Goal: Find specific page/section: Find specific page/section

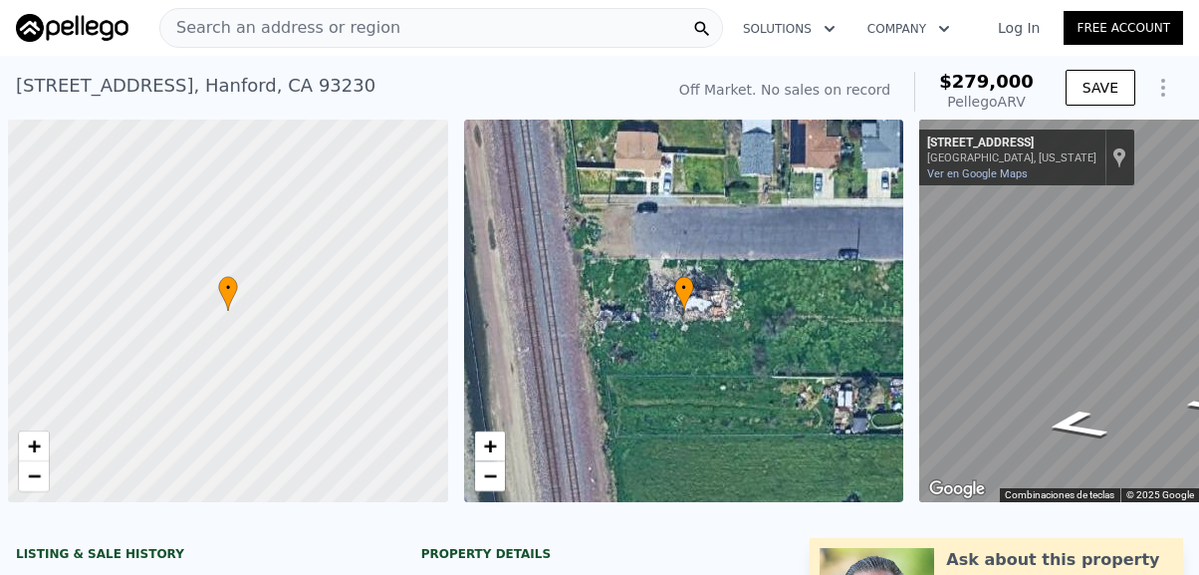
scroll to position [0, 8]
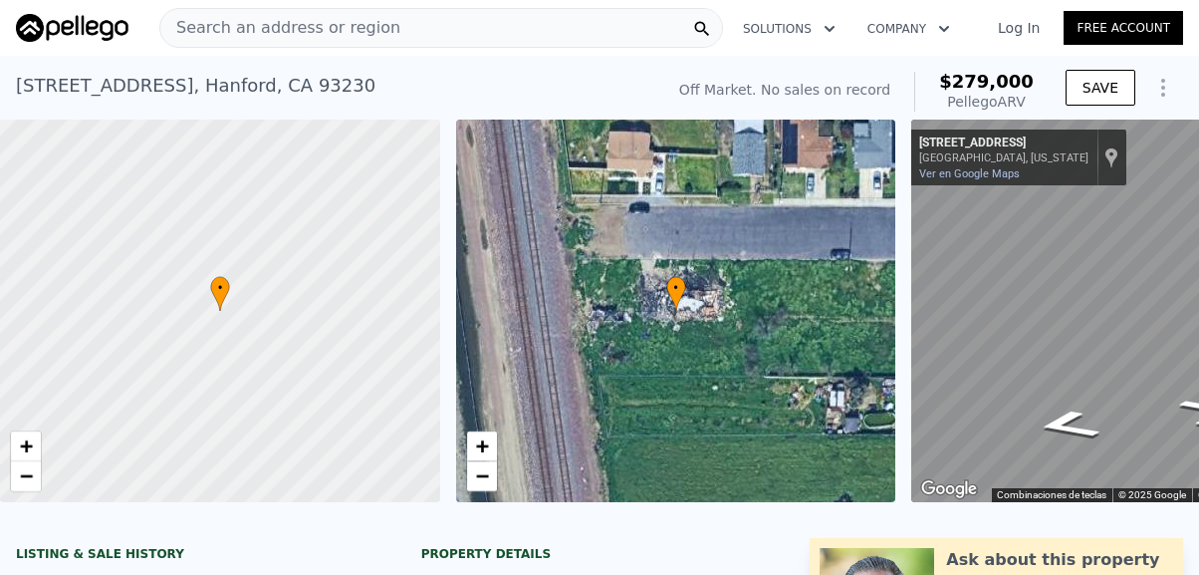
click at [94, 31] on img at bounding box center [72, 28] width 113 height 28
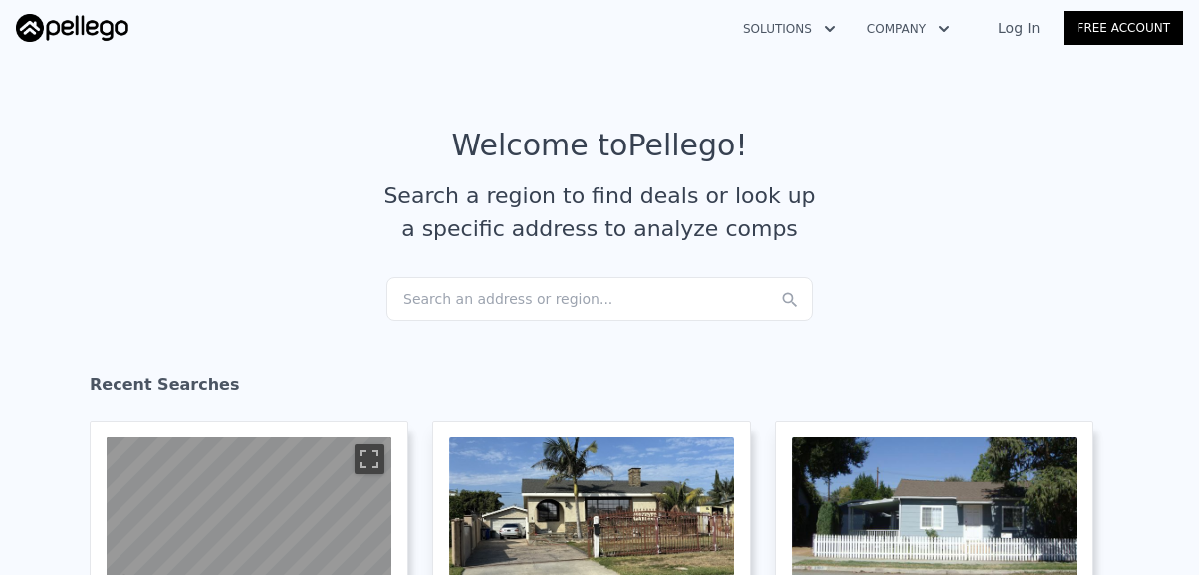
click at [489, 296] on div "Search an address or region..." at bounding box center [599, 299] width 426 height 44
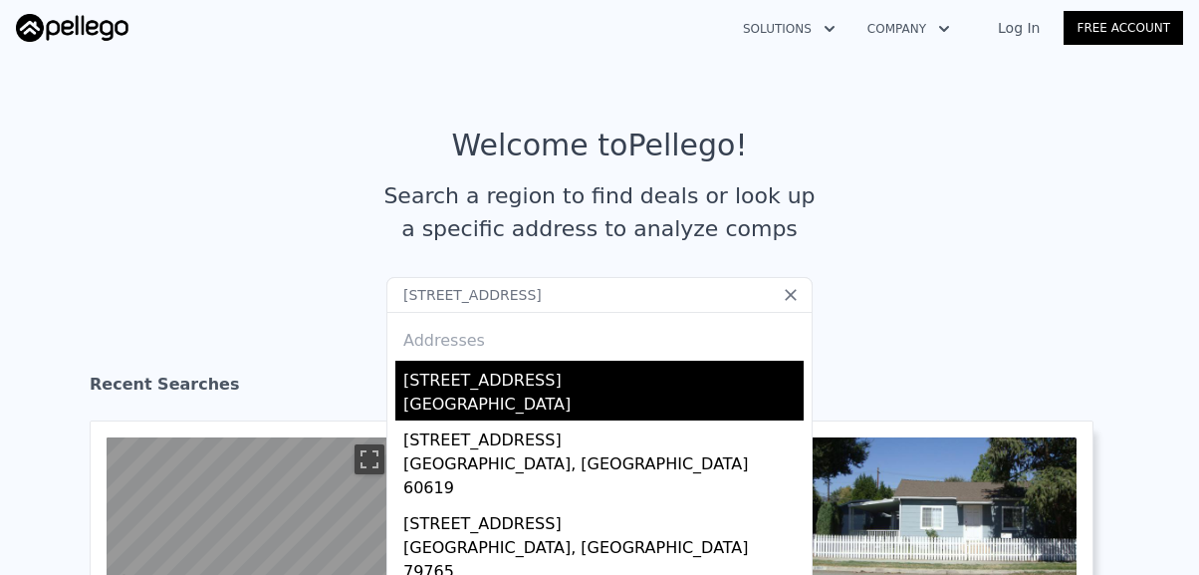
type input "[STREET_ADDRESS]"
click at [451, 390] on div "[STREET_ADDRESS]" at bounding box center [603, 376] width 400 height 32
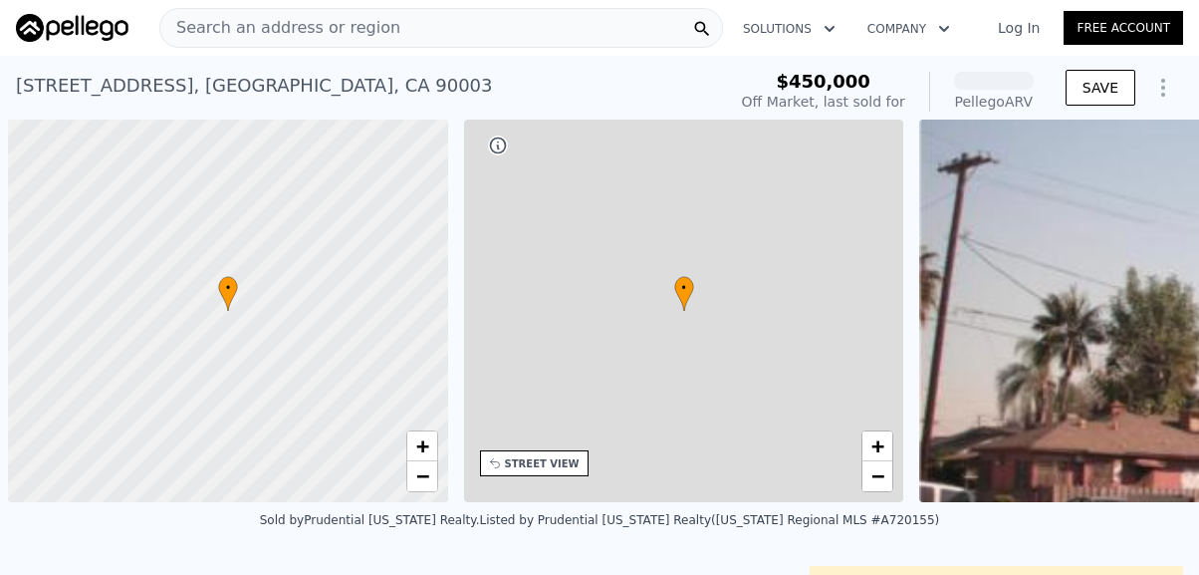
scroll to position [0, 8]
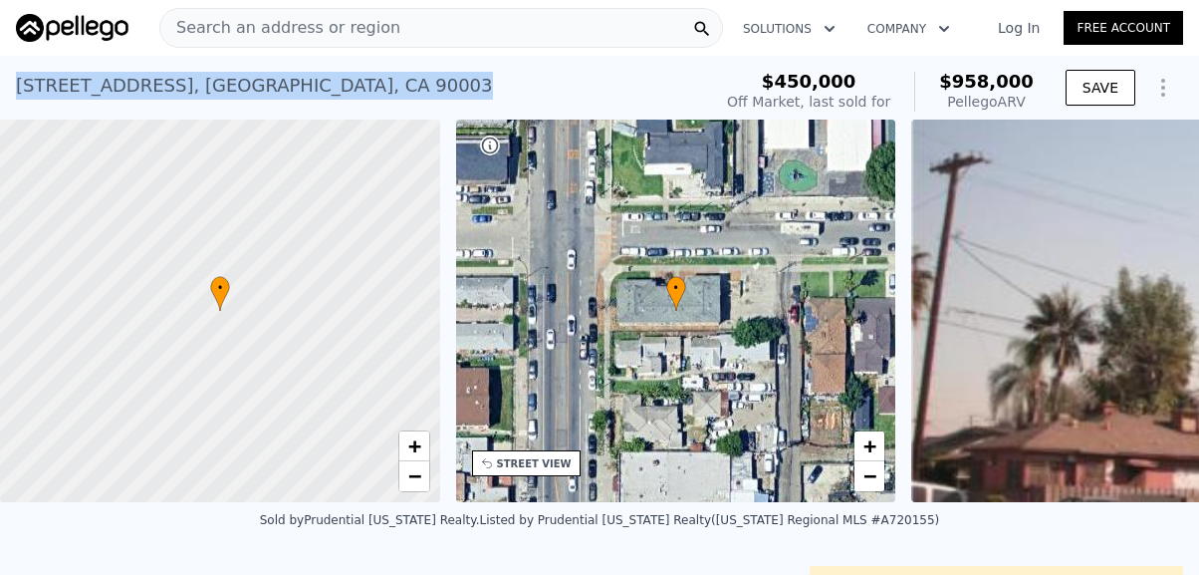
drag, startPoint x: 17, startPoint y: 87, endPoint x: 356, endPoint y: 85, distance: 338.6
click at [356, 85] on div "[STREET_ADDRESS] Sold [DATE] for $450k (~ARV $958k )" at bounding box center [359, 92] width 687 height 56
copy div "[STREET_ADDRESS]"
